Goal: Information Seeking & Learning: Learn about a topic

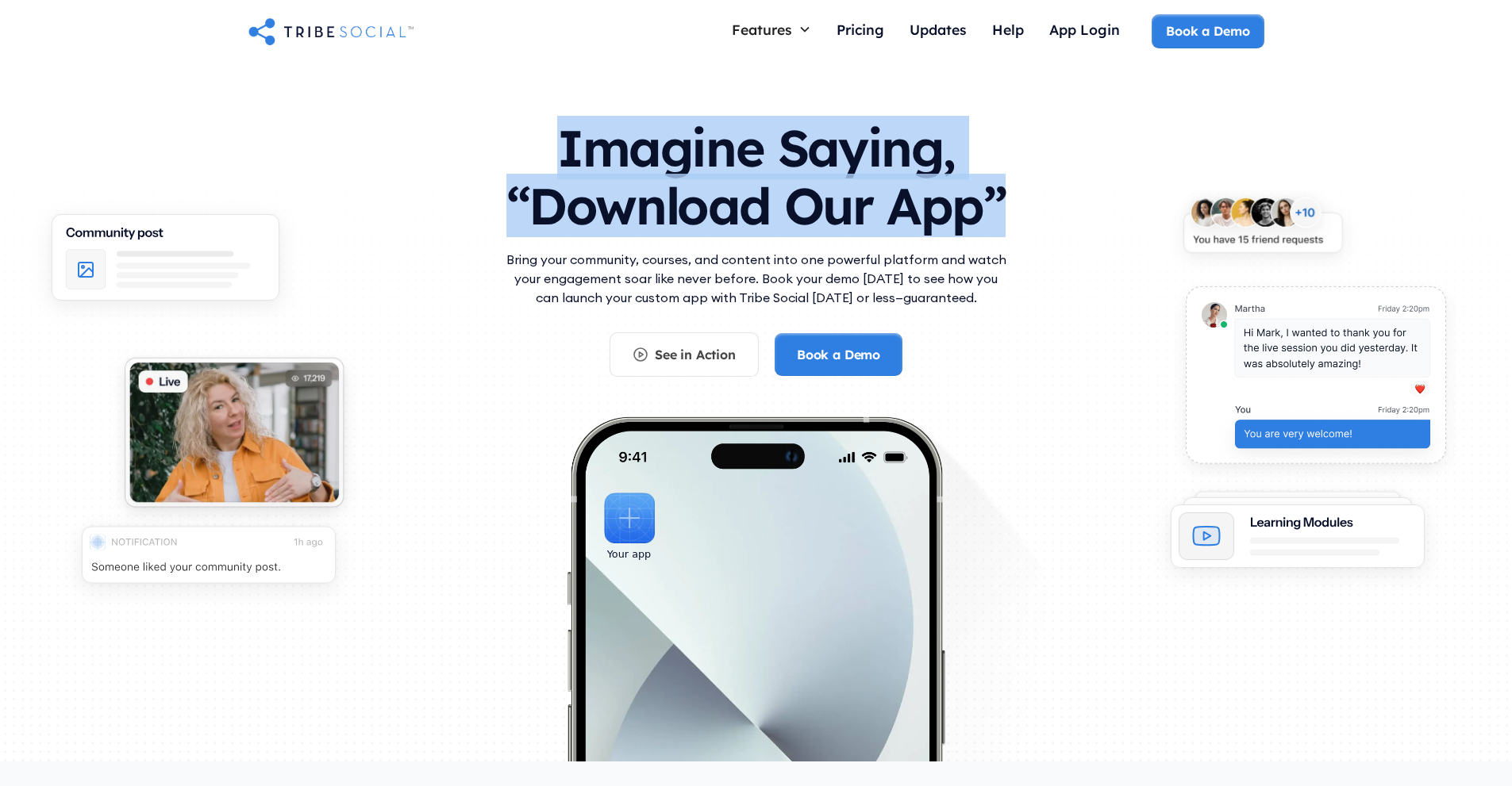
click at [1008, 210] on h1 "Imagine Saying, “Download Our App”" at bounding box center [756, 174] width 508 height 141
click at [998, 238] on div at bounding box center [998, 238] width 0 height 0
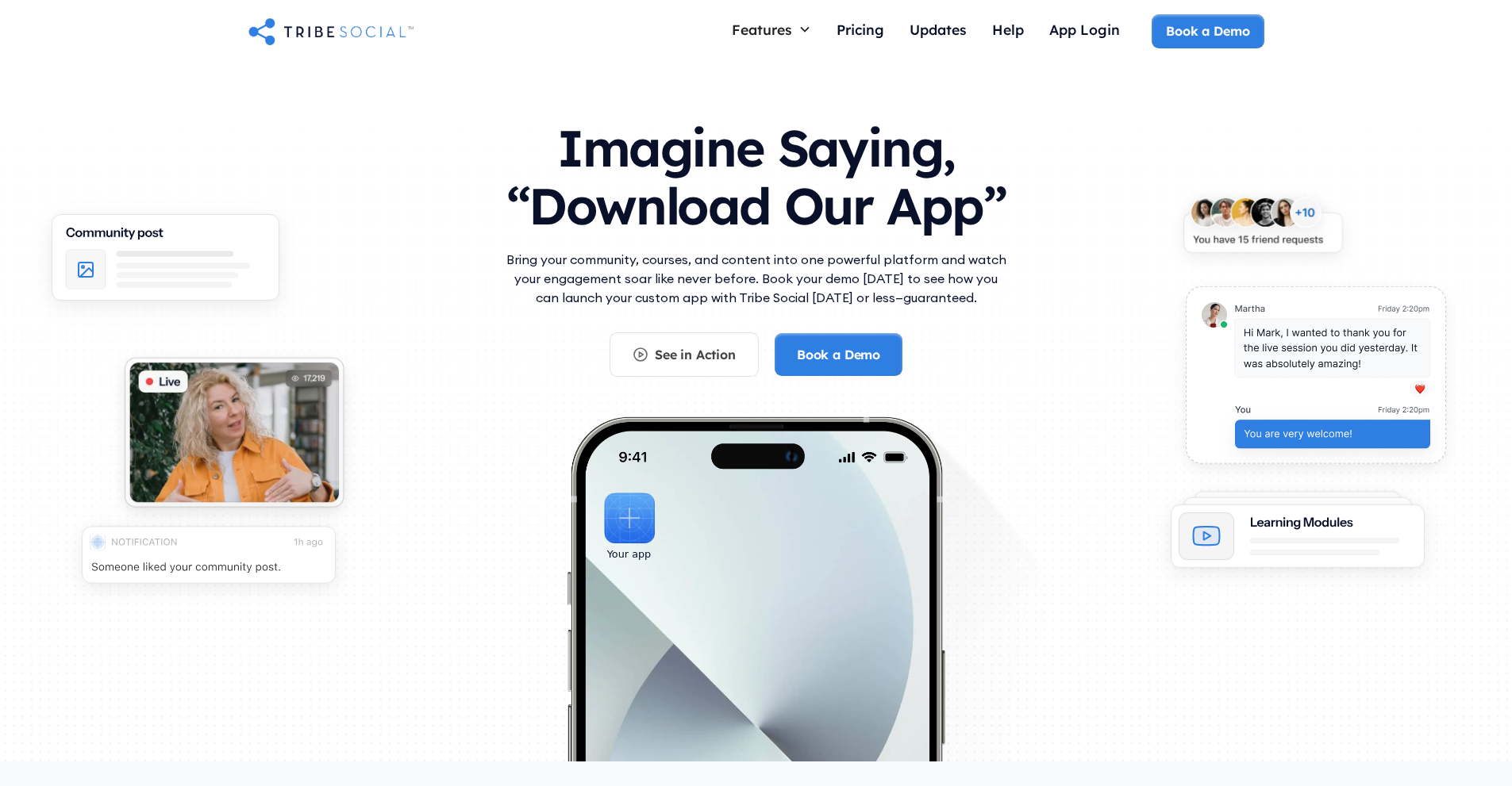
click at [988, 252] on p "Bring your community, courses, and content into one powerful platform and watch…" at bounding box center [756, 278] width 508 height 57
drag, startPoint x: 569, startPoint y: 258, endPoint x: 1017, endPoint y: 310, distance: 451.0
click at [1017, 310] on div "Imagine Saying, “Download Our App” Bring your community, courses, and content i…" at bounding box center [756, 438] width 1017 height 669
click at [1006, 306] on div at bounding box center [1006, 306] width 0 height 0
click at [623, 266] on p "Bring your community, courses, and content into one powerful platform and watch…" at bounding box center [756, 278] width 508 height 57
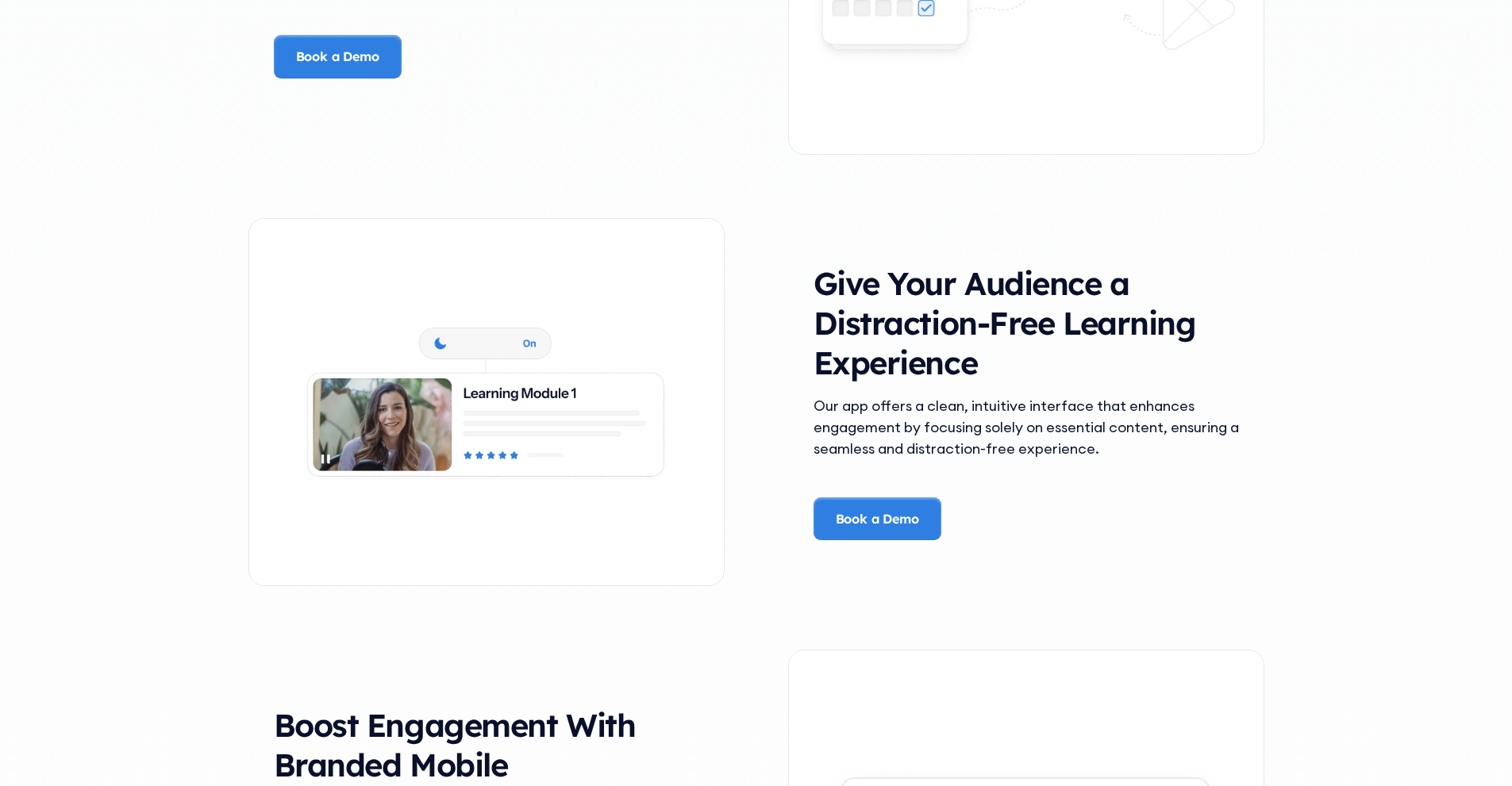
scroll to position [2592, 0]
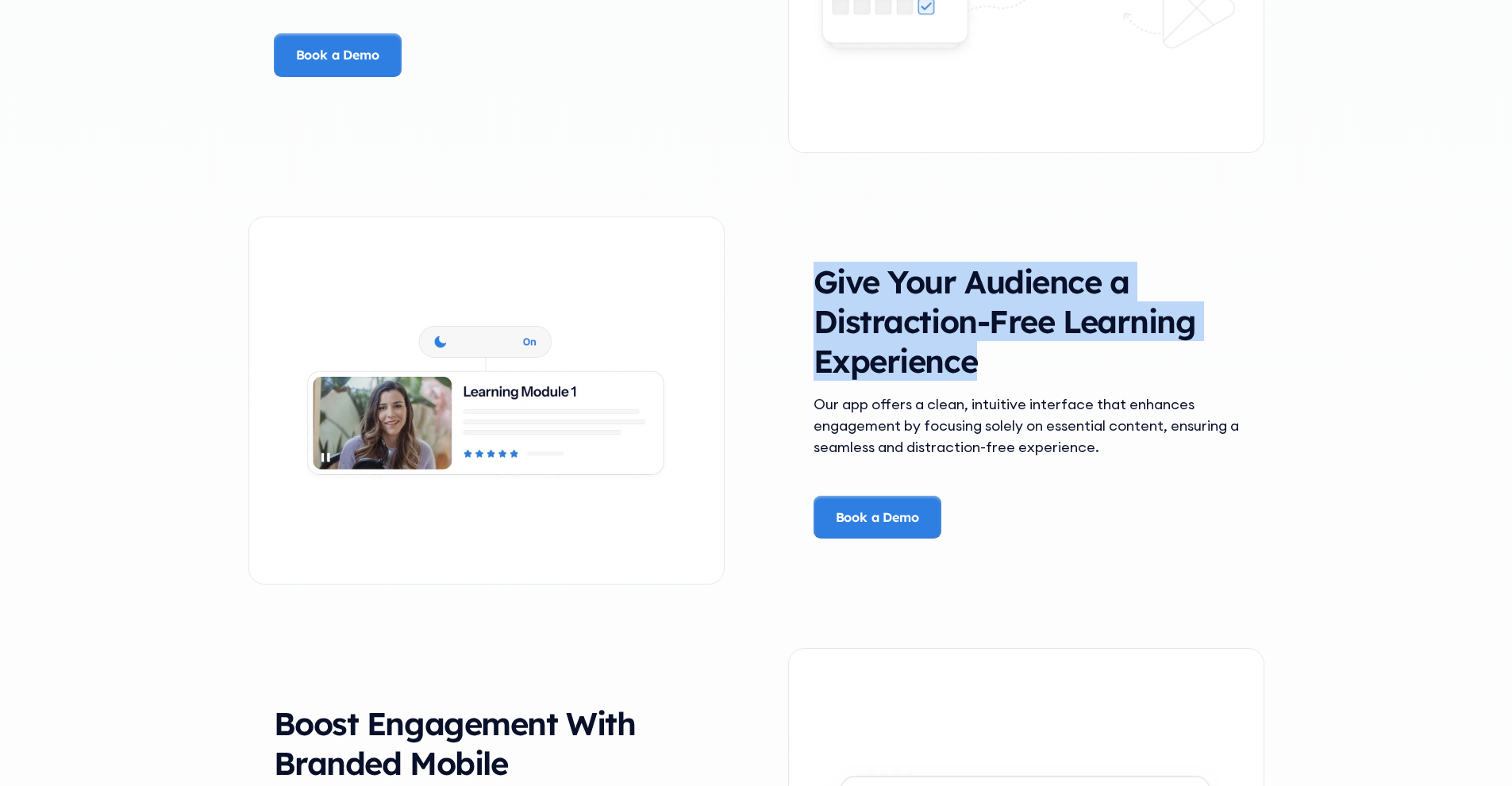
drag, startPoint x: 817, startPoint y: 278, endPoint x: 998, endPoint y: 370, distance: 203.0
click at [998, 368] on h3 "Give Your Audience a Distraction-Free Learning Experience" at bounding box center [1026, 320] width 425 height 119
click at [988, 382] on div at bounding box center [988, 382] width 0 height 0
click at [1006, 365] on h3 "Give Your Audience a Distraction-Free Learning Experience" at bounding box center [1026, 320] width 425 height 119
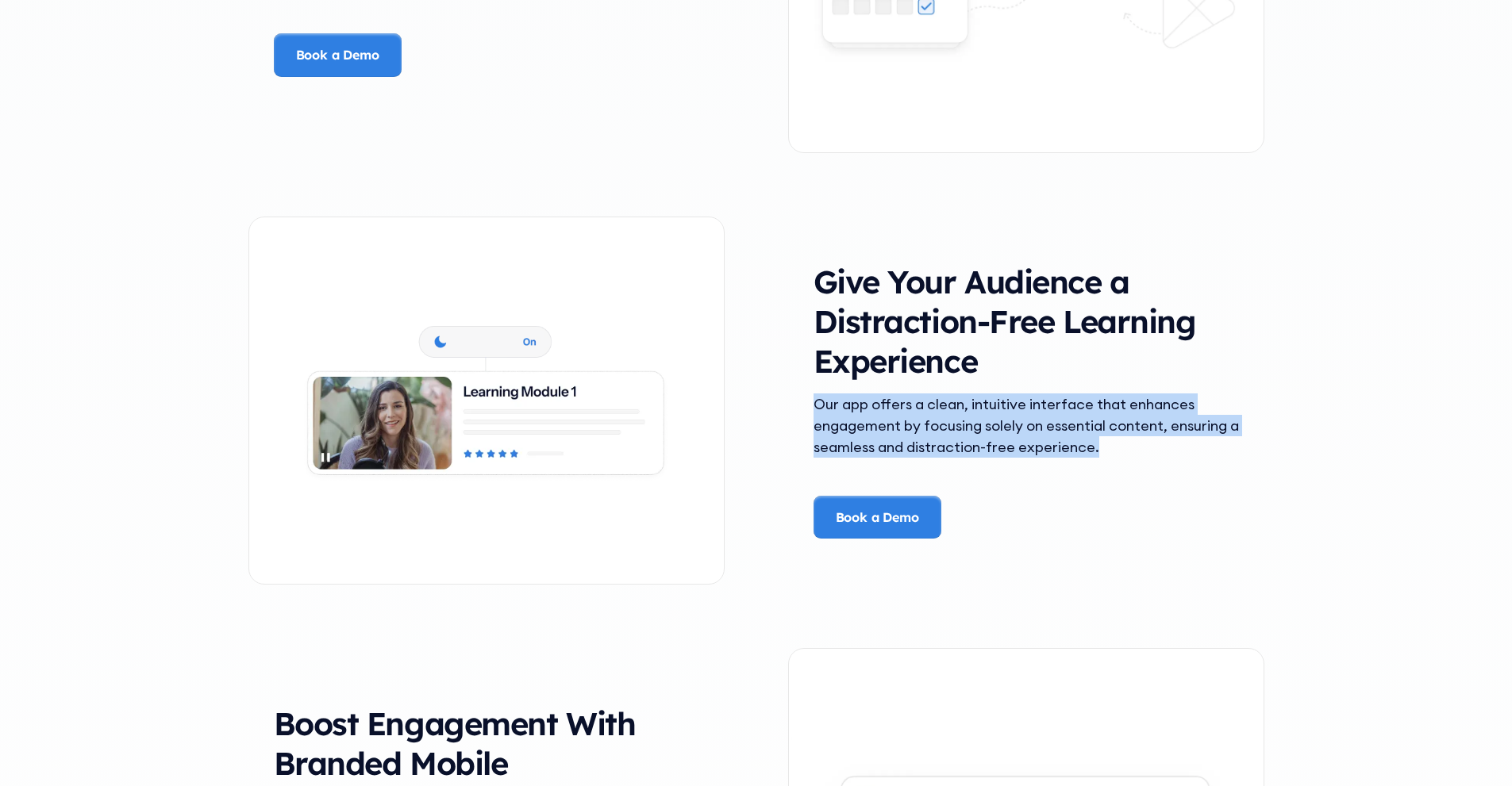
drag, startPoint x: 815, startPoint y: 403, endPoint x: 1173, endPoint y: 472, distance: 364.6
click at [1190, 478] on div "Our app offers a clean, intuitive interface that enhances engagement by focusin…" at bounding box center [1026, 445] width 425 height 103
click at [1179, 457] on div at bounding box center [1179, 457] width 0 height 0
click at [835, 411] on div "Our app offers a clean, intuitive interface that enhances engagement by focusin…" at bounding box center [1026, 426] width 425 height 65
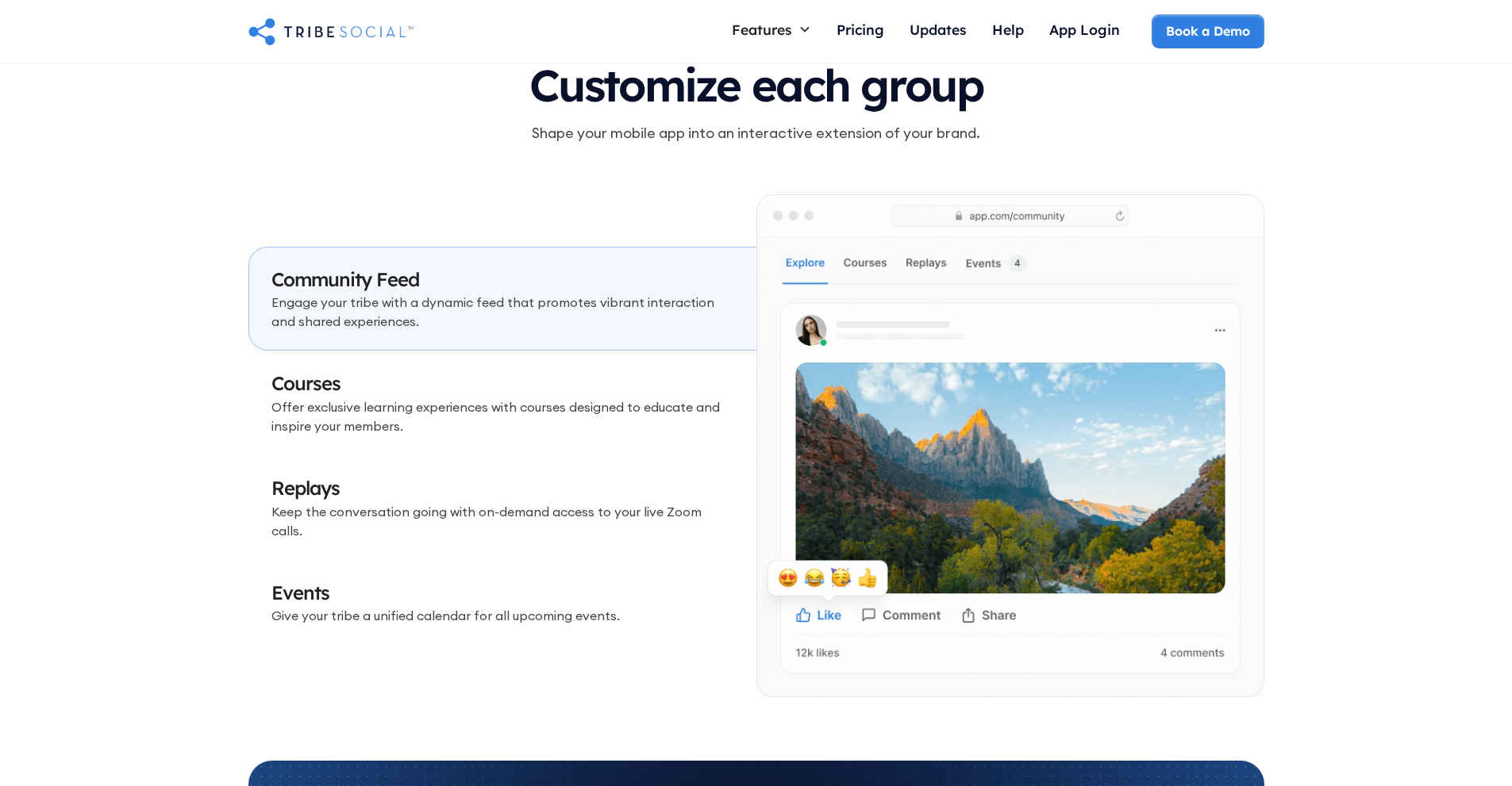
scroll to position [4549, 0]
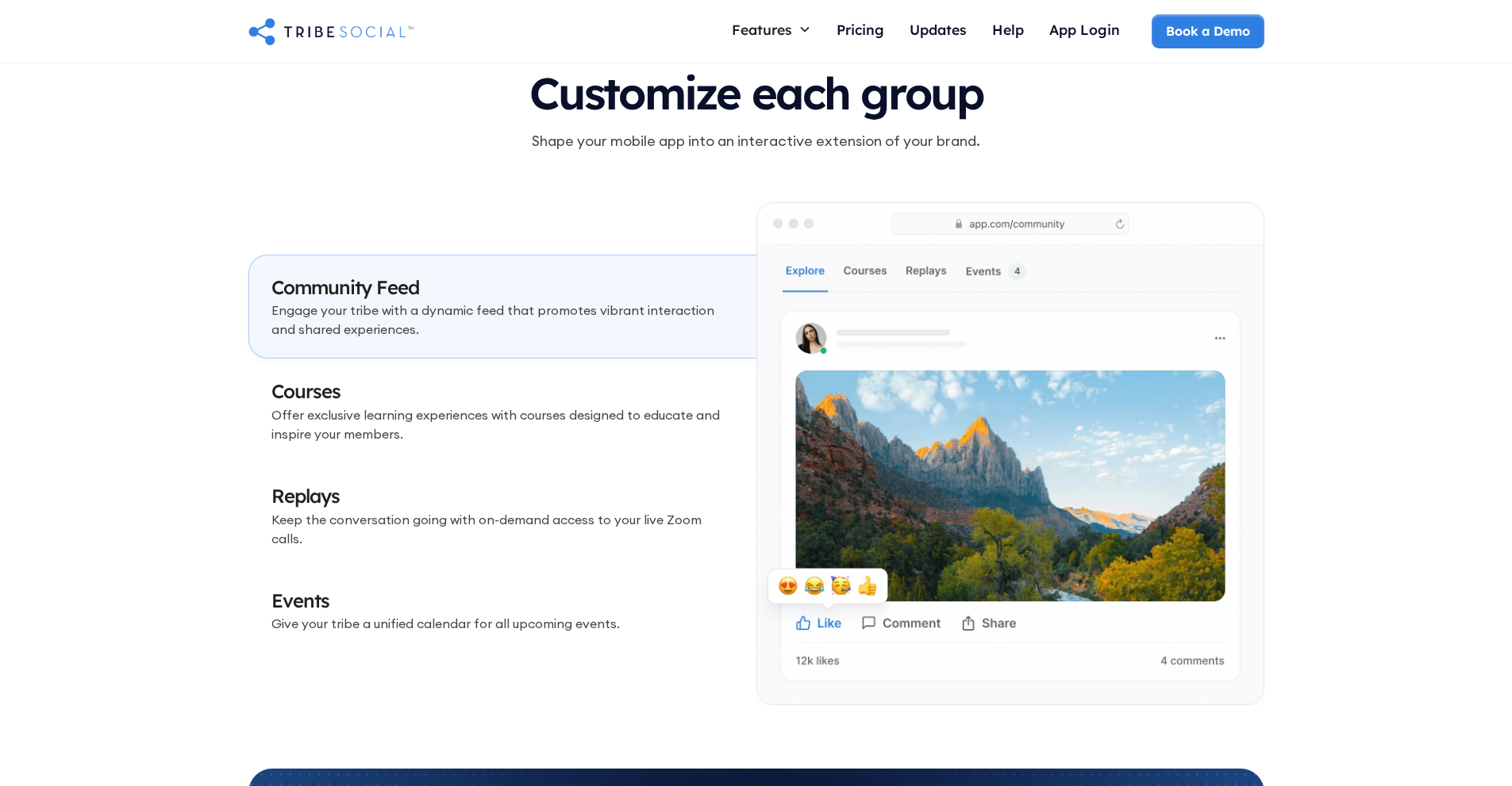
click at [359, 416] on p "Offer exclusive learning experiences with courses designed to educate and inspi…" at bounding box center [503, 425] width 463 height 38
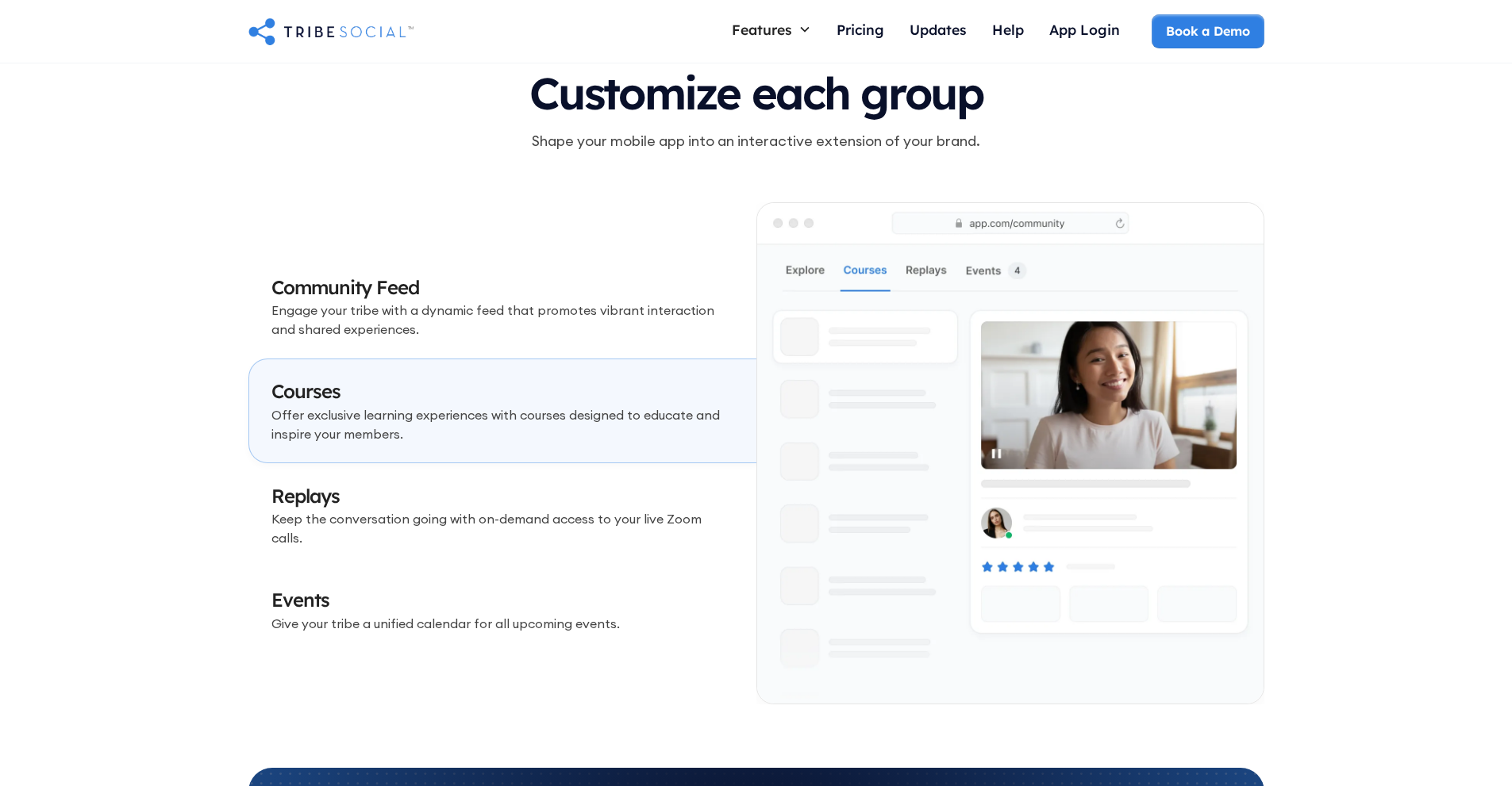
click at [388, 331] on p "Engage your tribe with a dynamic feed that promotes vibrant interaction and sha…" at bounding box center [503, 319] width 463 height 38
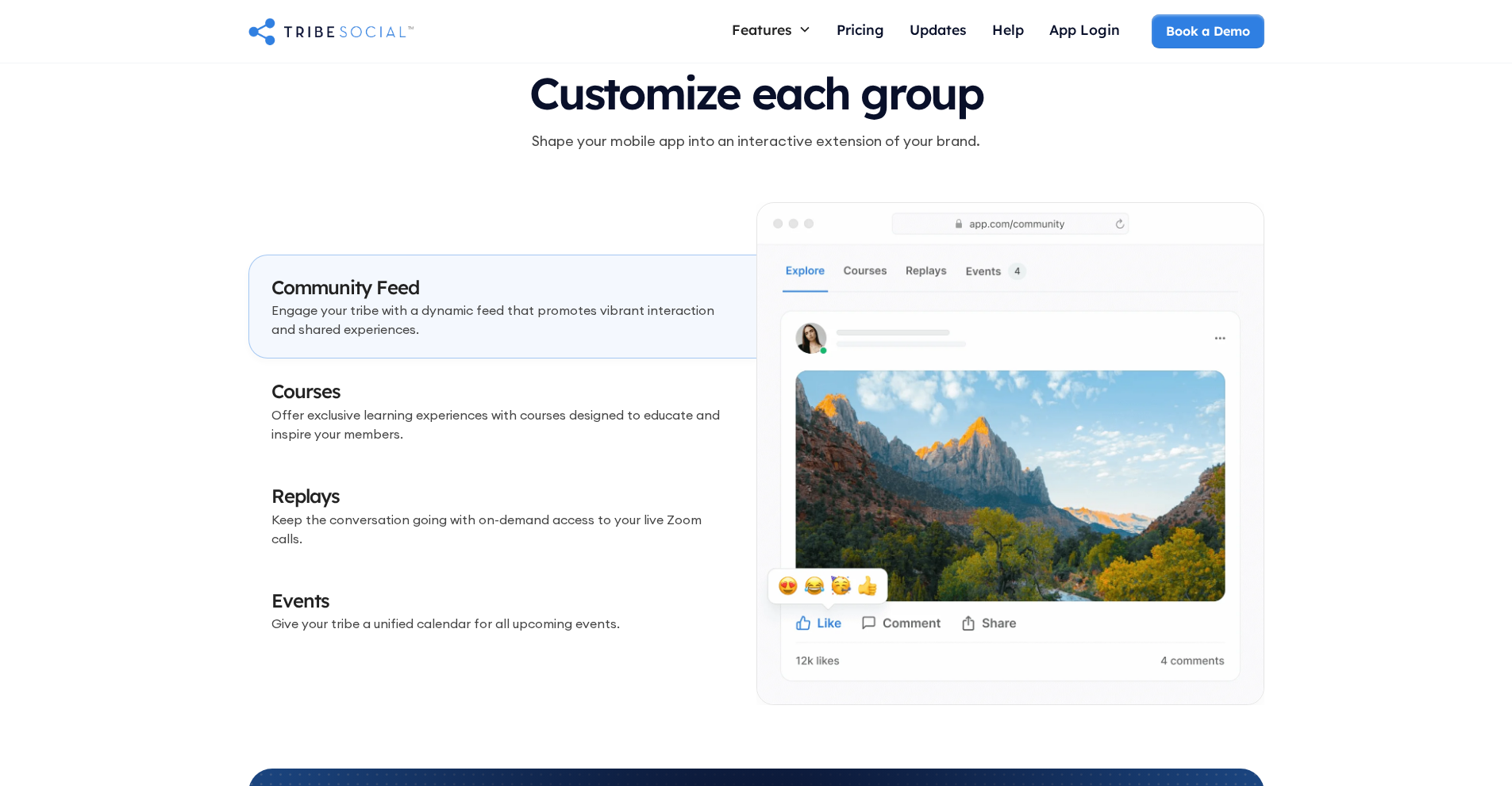
click at [387, 504] on h3 "Replays" at bounding box center [503, 496] width 463 height 27
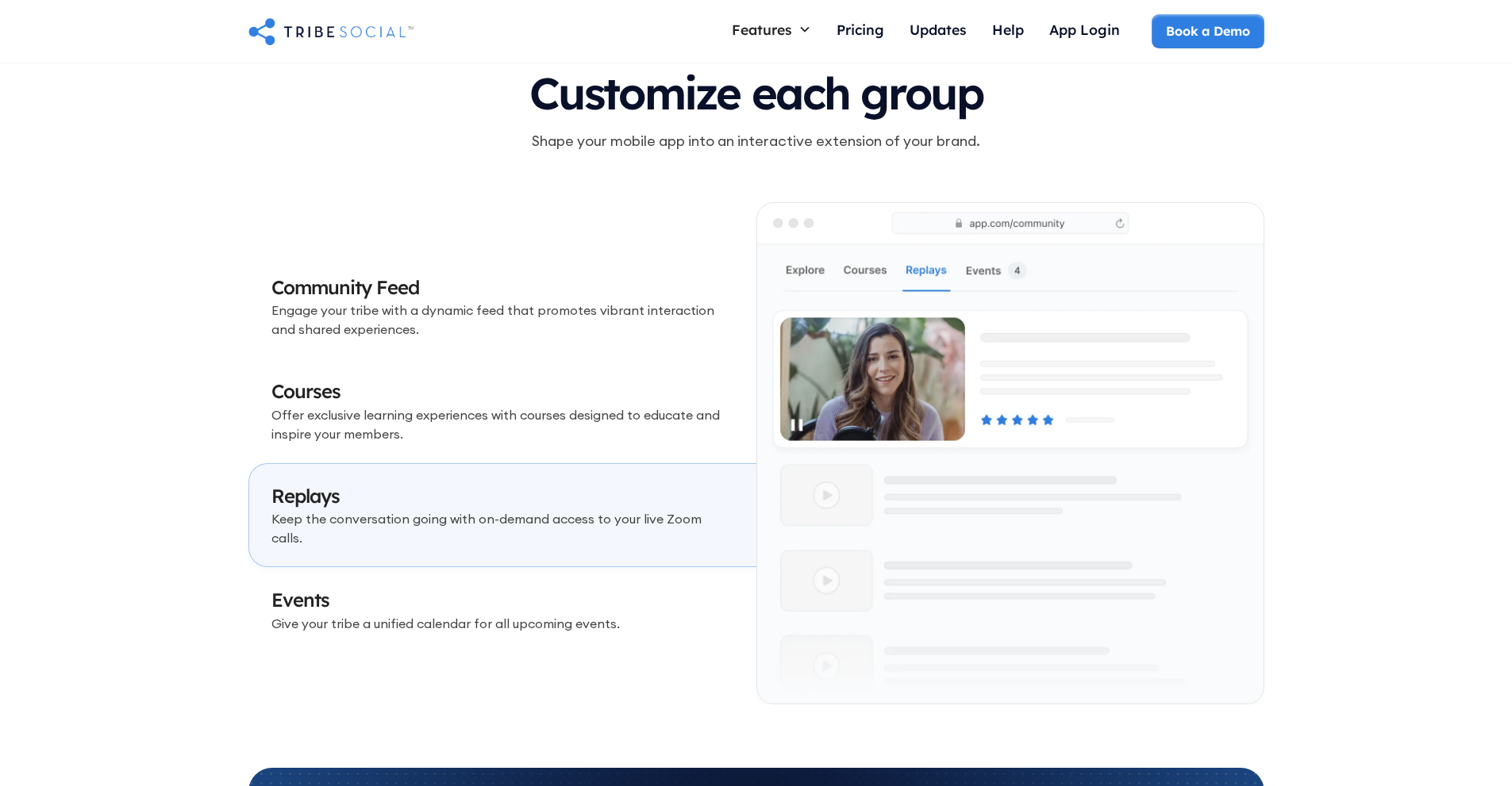
click at [407, 595] on h3 "Events" at bounding box center [503, 601] width 463 height 27
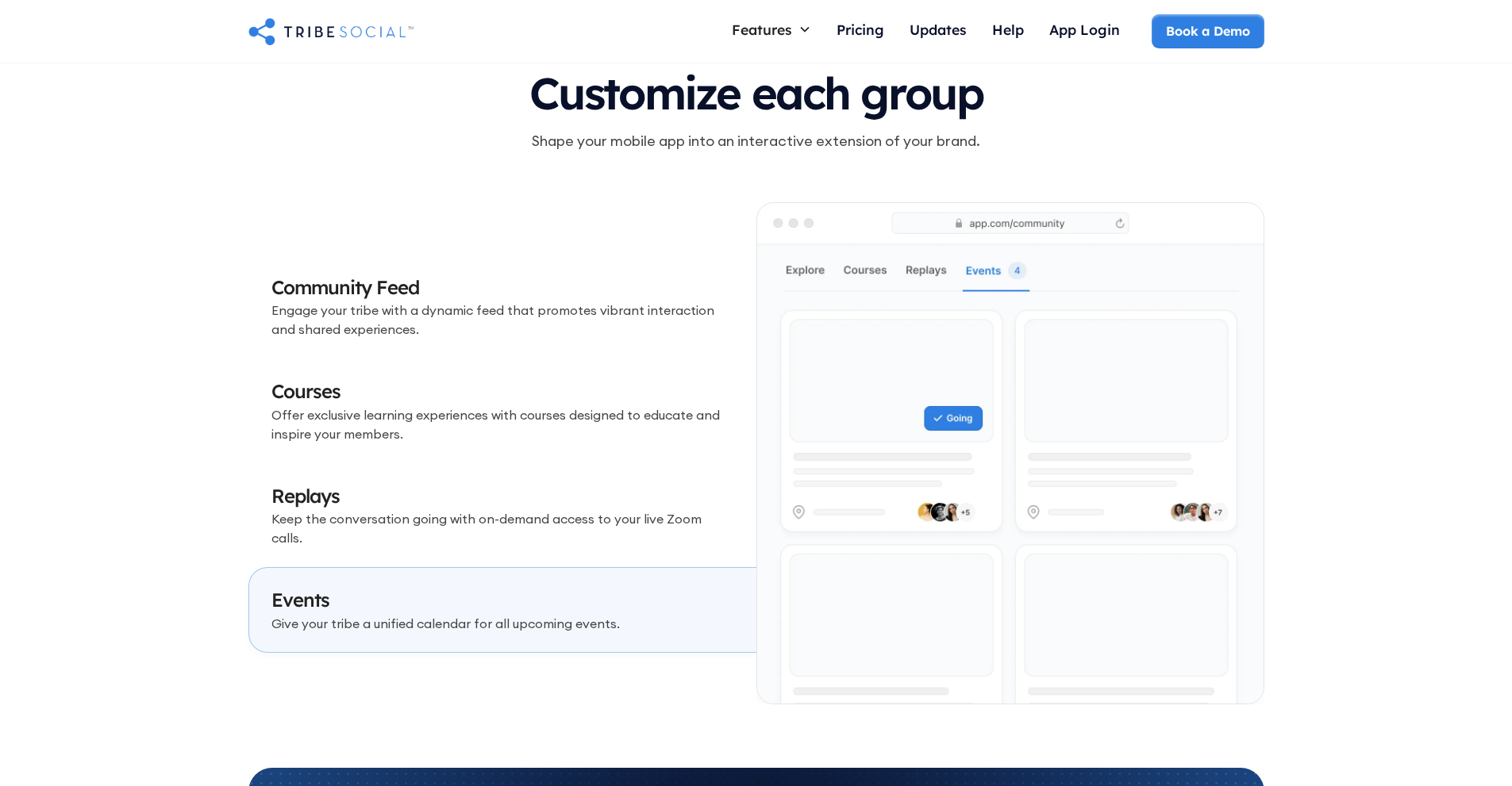
click at [440, 404] on h3 "Courses" at bounding box center [503, 392] width 463 height 27
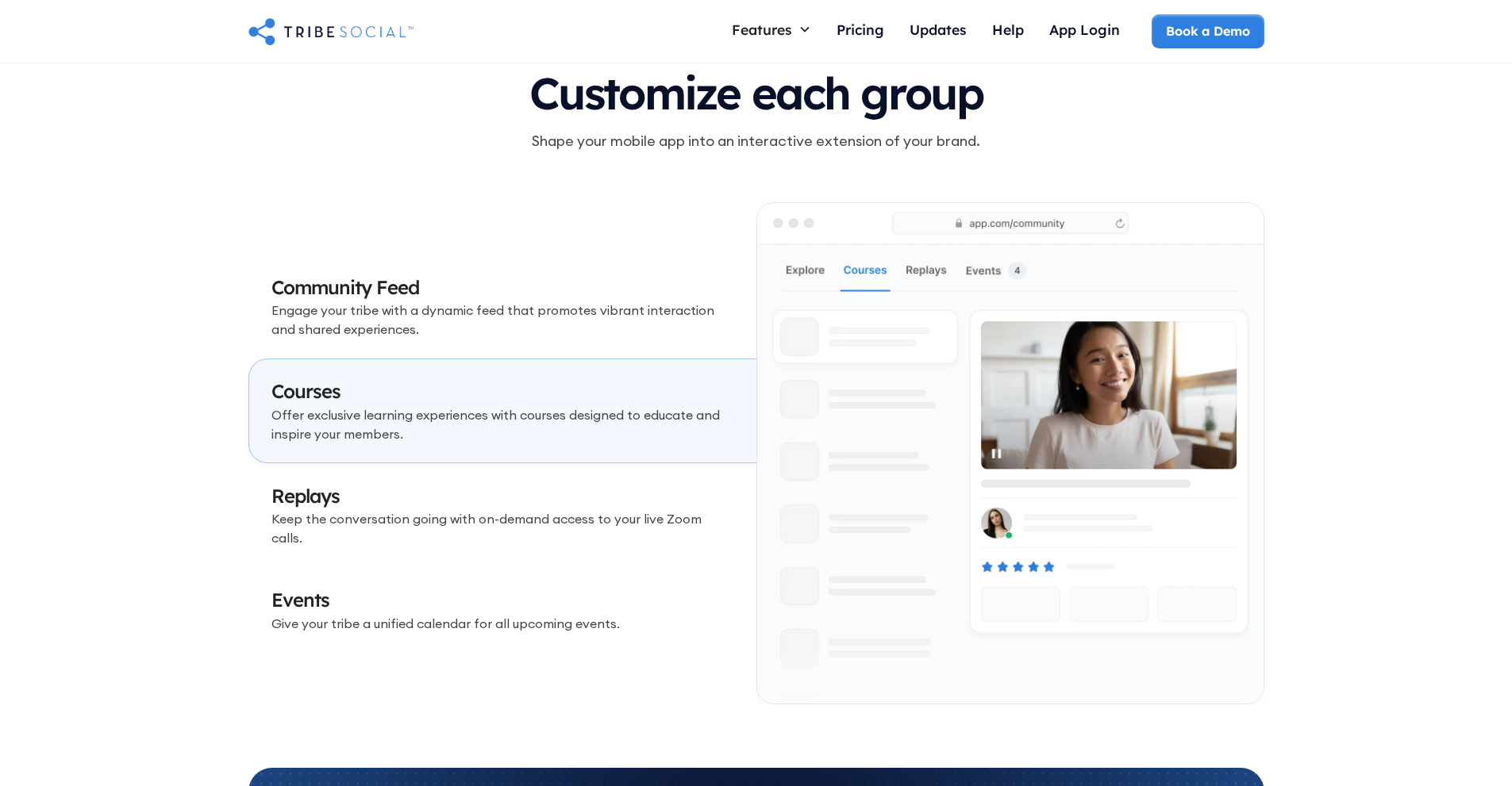
click at [439, 301] on h3 "Community Feed" at bounding box center [503, 288] width 463 height 27
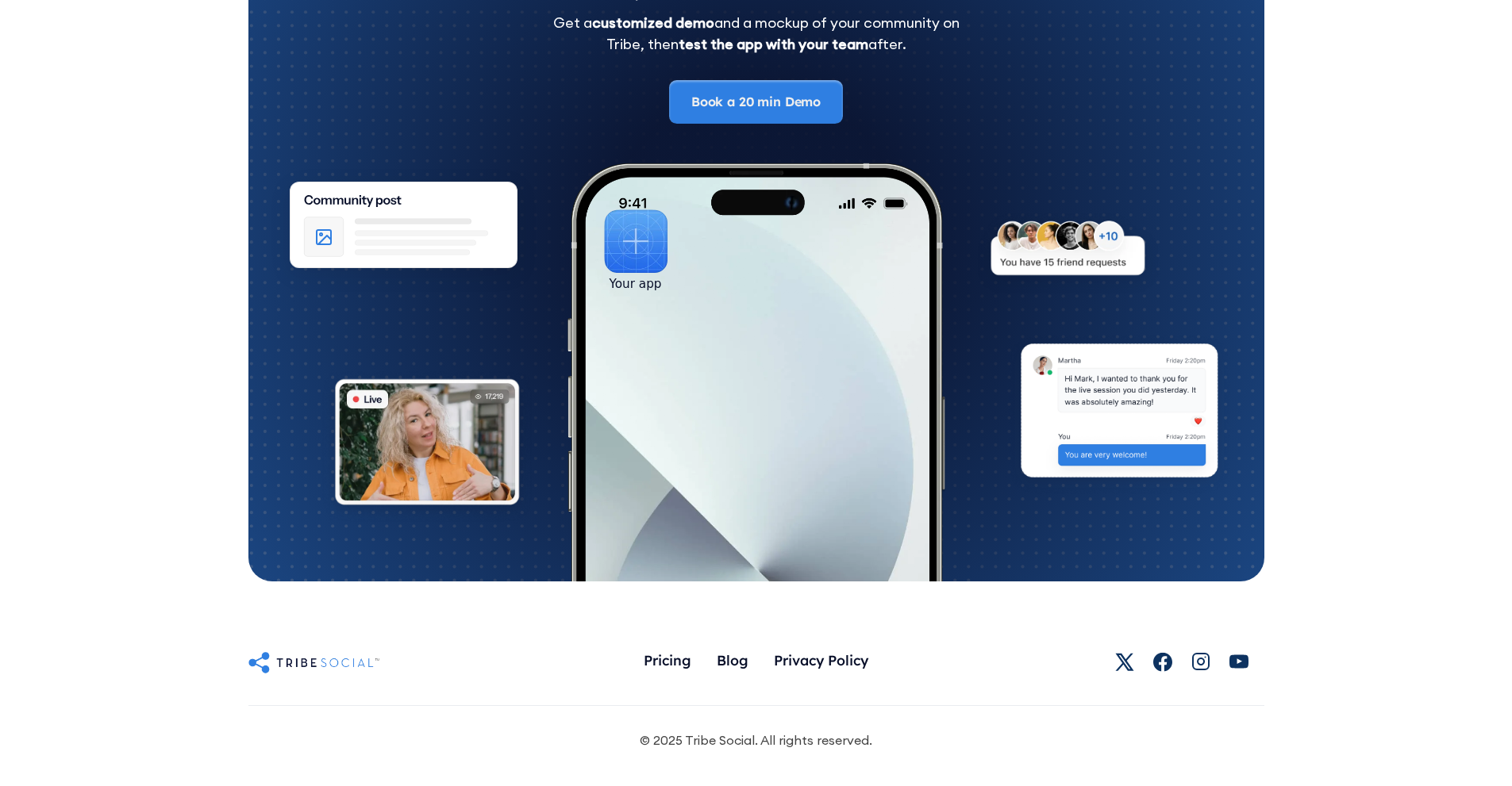
scroll to position [8741, 0]
click at [681, 659] on div "Pricing" at bounding box center [668, 660] width 48 height 17
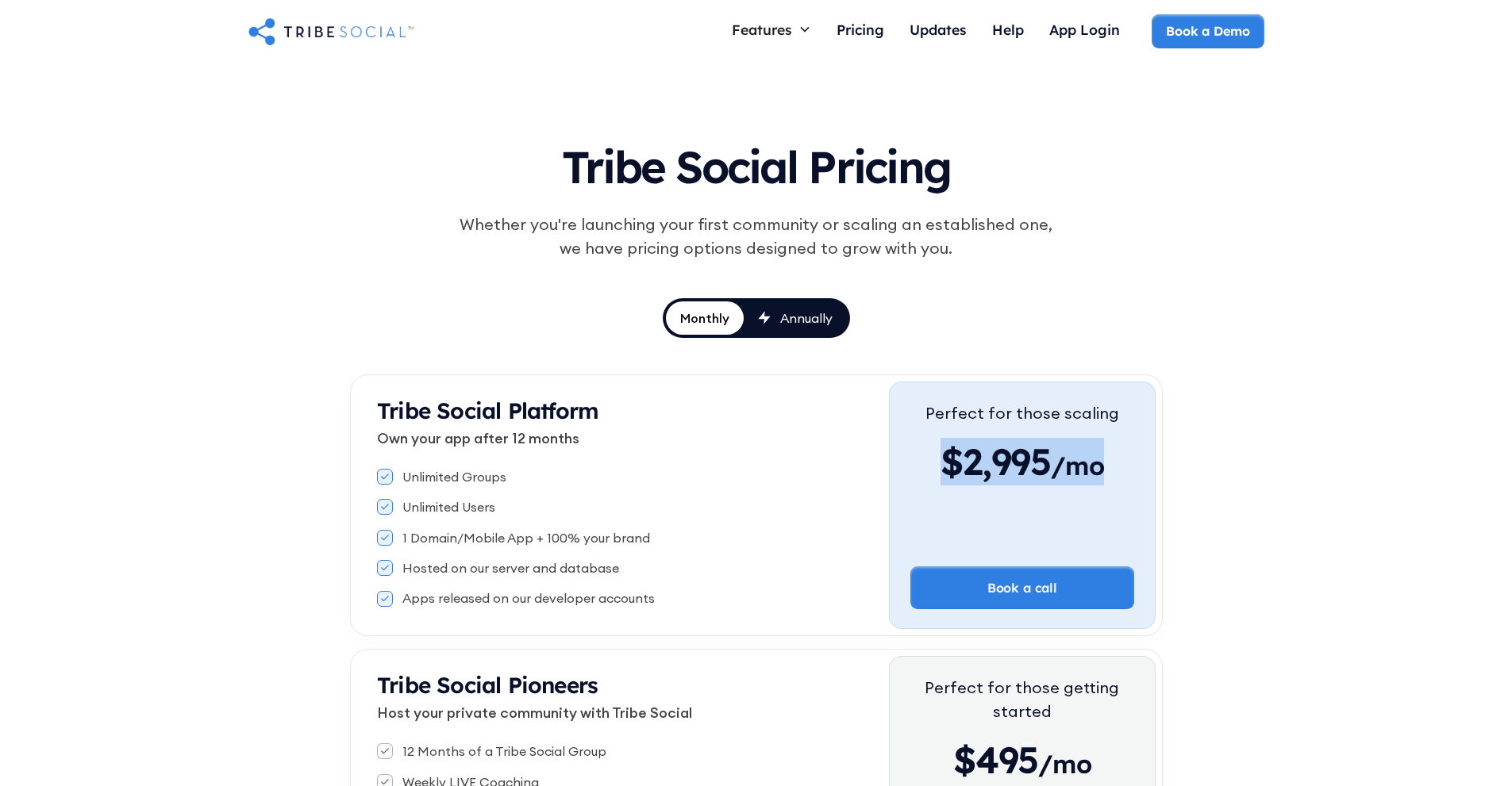
drag, startPoint x: 945, startPoint y: 466, endPoint x: 1105, endPoint y: 460, distance: 160.1
click at [1105, 460] on div "$2,995 /mo" at bounding box center [1022, 462] width 194 height 48
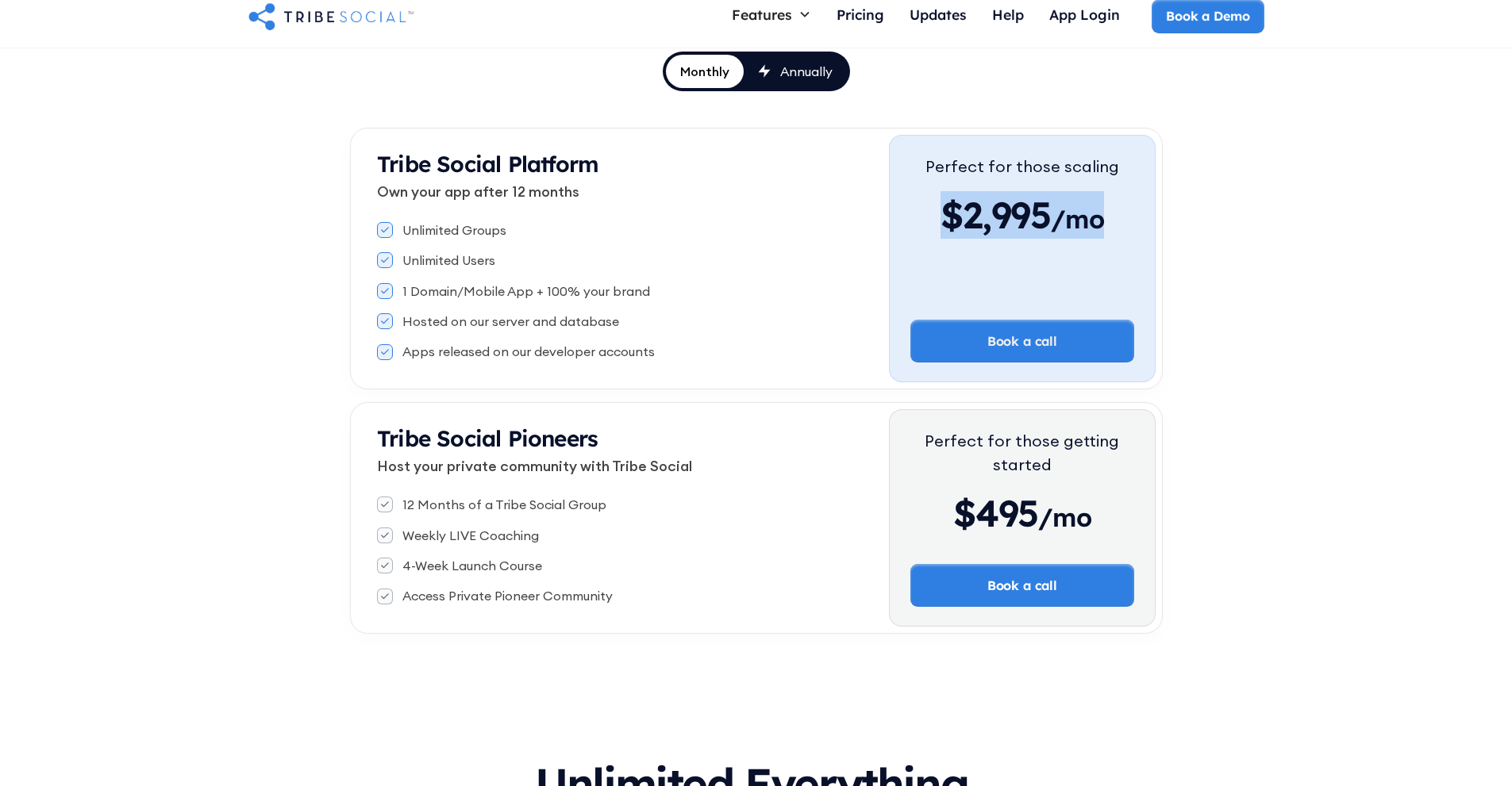
scroll to position [212, 0]
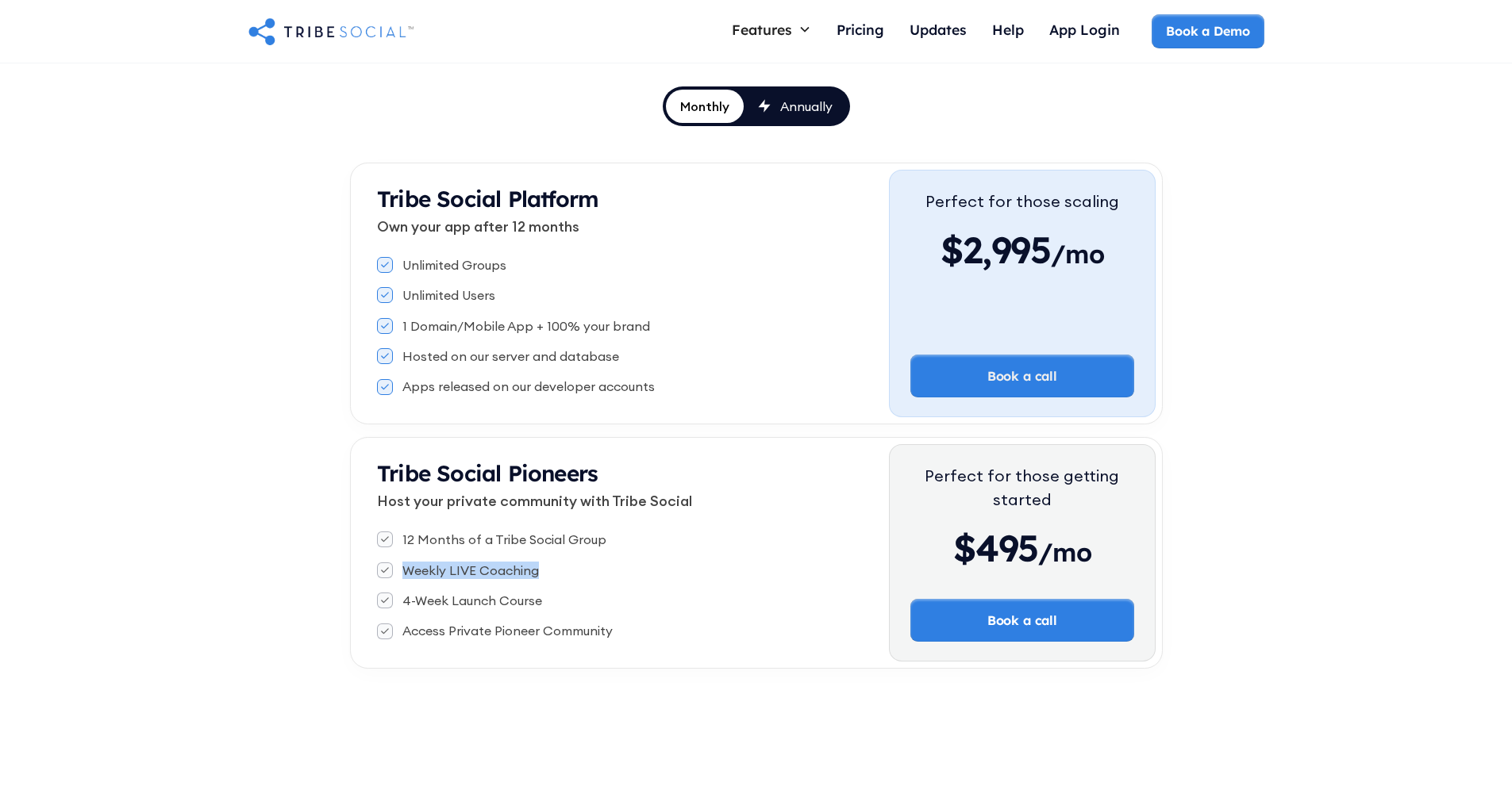
drag, startPoint x: 396, startPoint y: 565, endPoint x: 538, endPoint y: 584, distance: 143.3
click at [538, 584] on div "12 Months of a Tribe Social Group Weekly LIVE Coaching 4-Week Launch Course Acc…" at bounding box center [633, 585] width 512 height 123
click at [552, 611] on div "12 Months of a Tribe Social Group Weekly LIVE Coaching 4-Week Launch Course Acc…" at bounding box center [633, 585] width 512 height 123
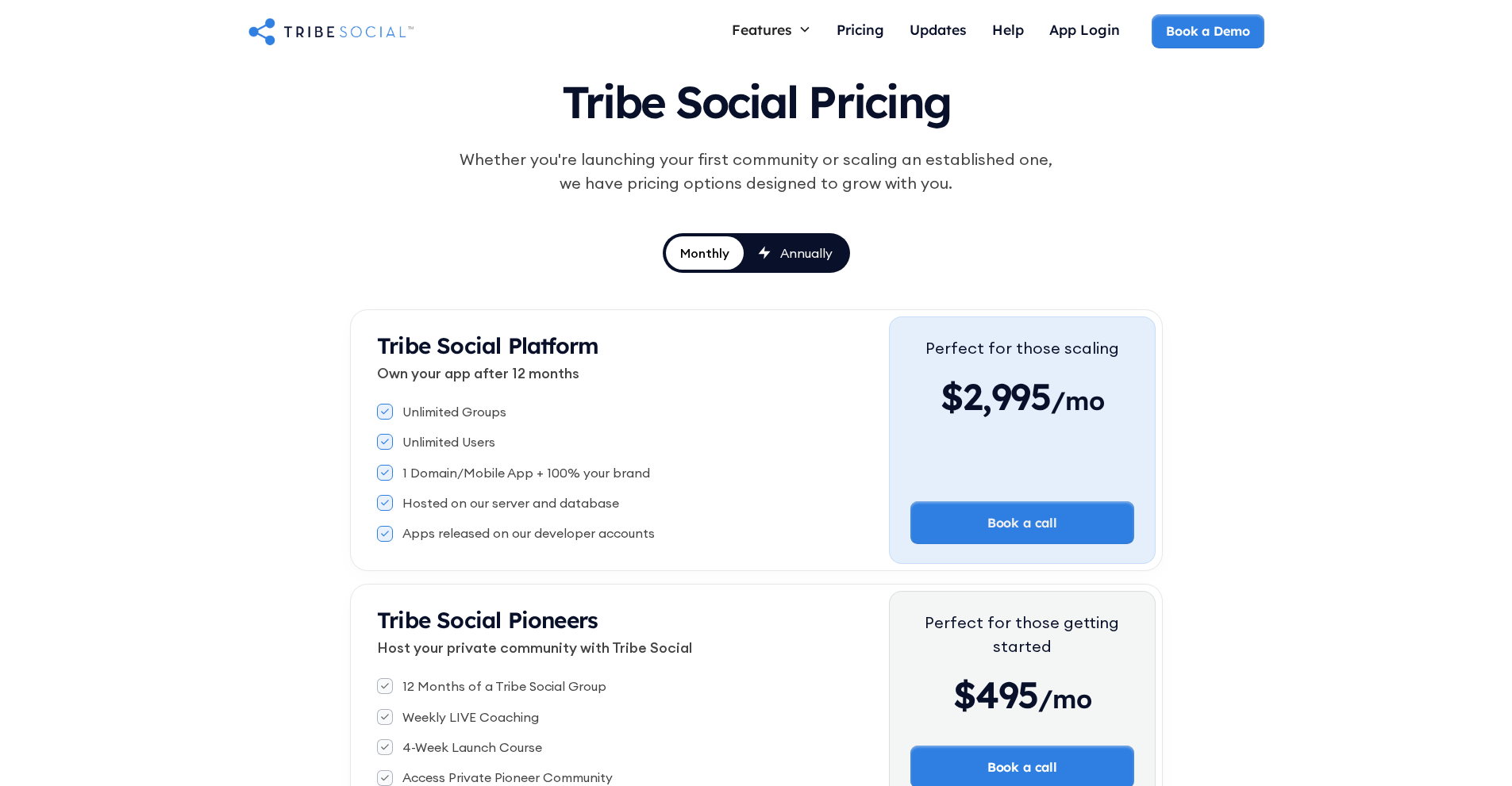
scroll to position [0, 0]
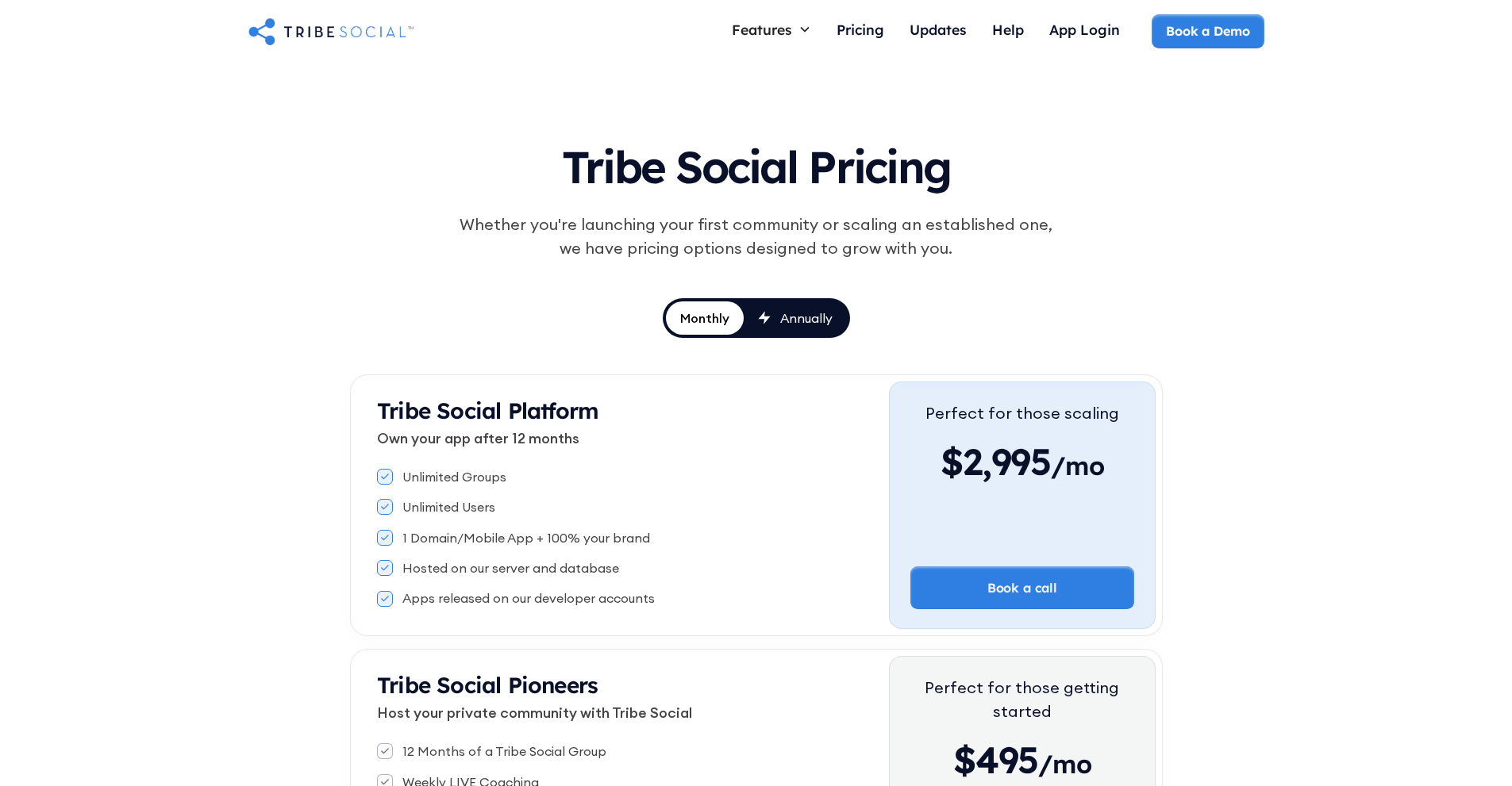
click at [300, 36] on img "home" at bounding box center [331, 30] width 165 height 31
